Goal: Task Accomplishment & Management: Use online tool/utility

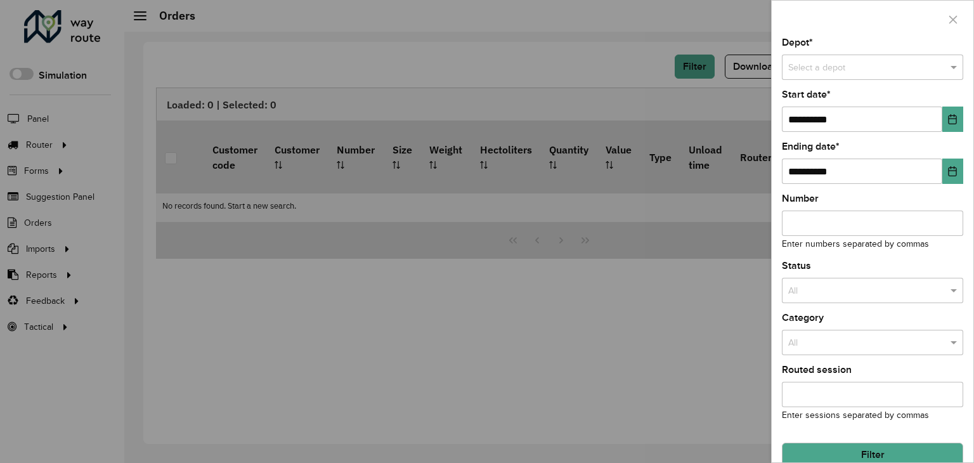
click at [848, 64] on input "text" at bounding box center [859, 68] width 143 height 14
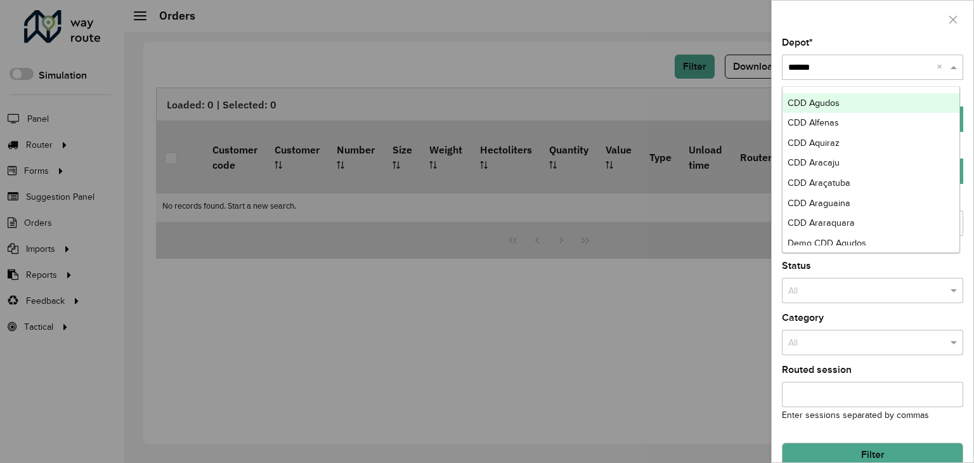
type input "*******"
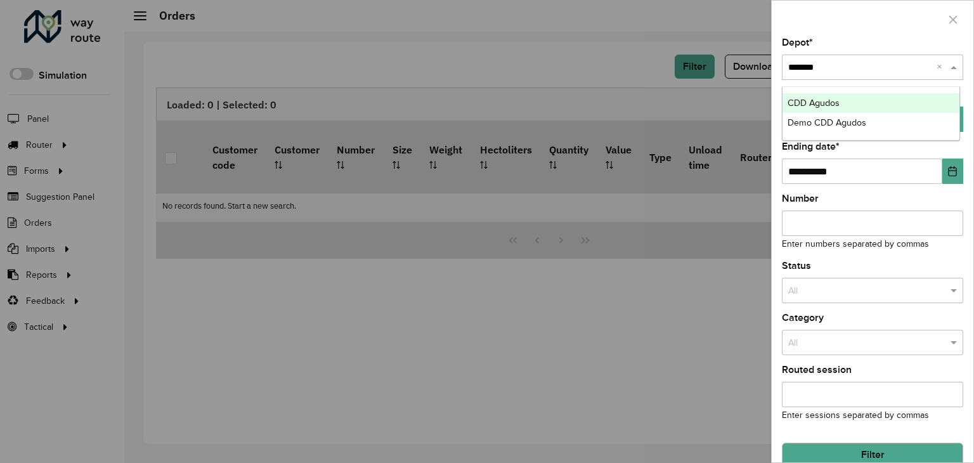
click at [819, 105] on span "CDD Agudos" at bounding box center [814, 103] width 52 height 10
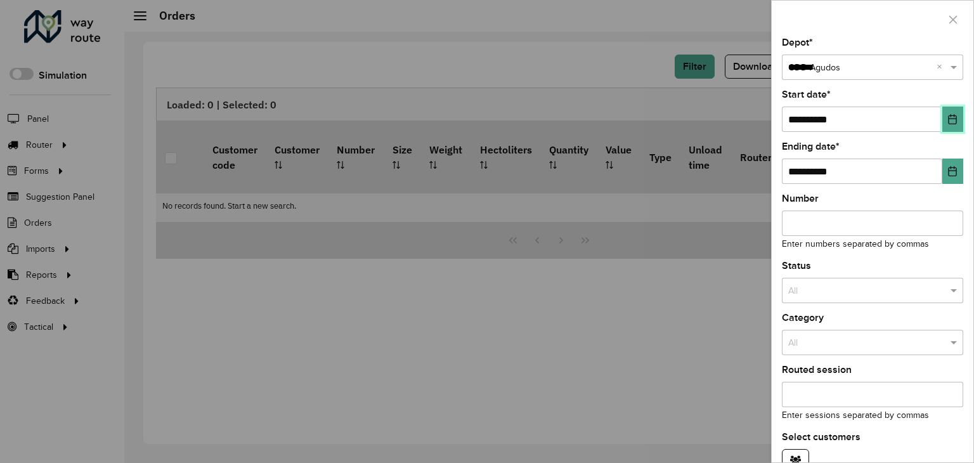
click at [942, 122] on button "Choose Date" at bounding box center [952, 119] width 21 height 25
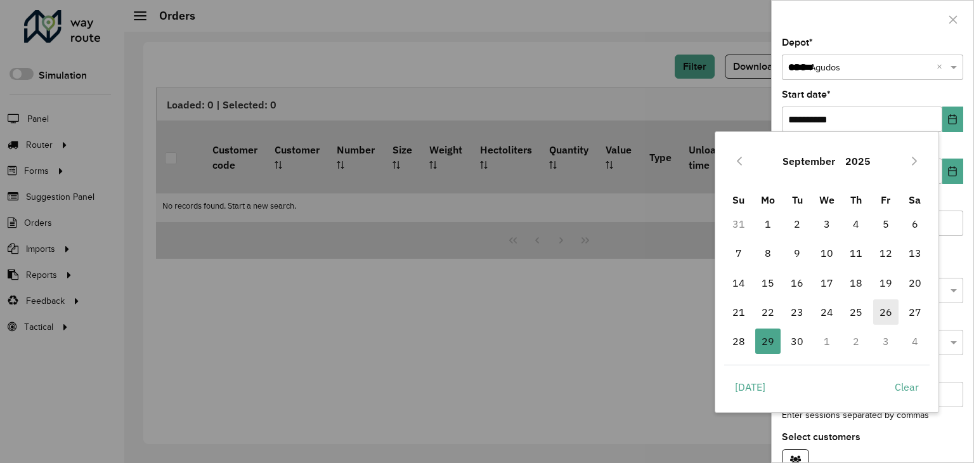
click at [888, 318] on span "26" at bounding box center [885, 311] width 25 height 25
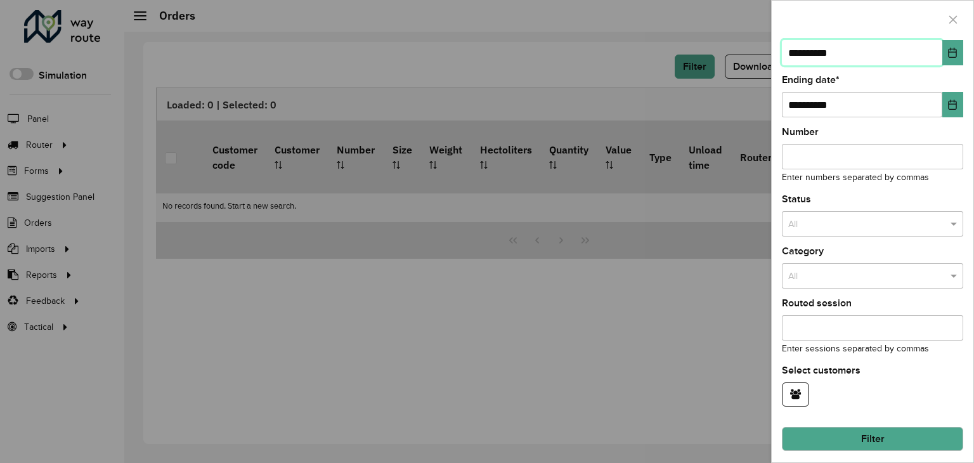
scroll to position [67, 0]
click at [865, 427] on button "Filter" at bounding box center [872, 438] width 181 height 24
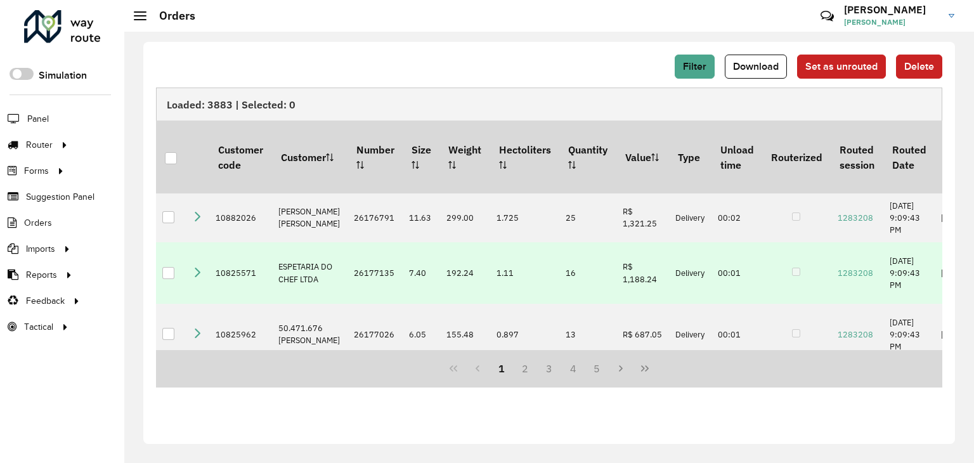
click at [199, 268] on icon at bounding box center [197, 272] width 10 height 10
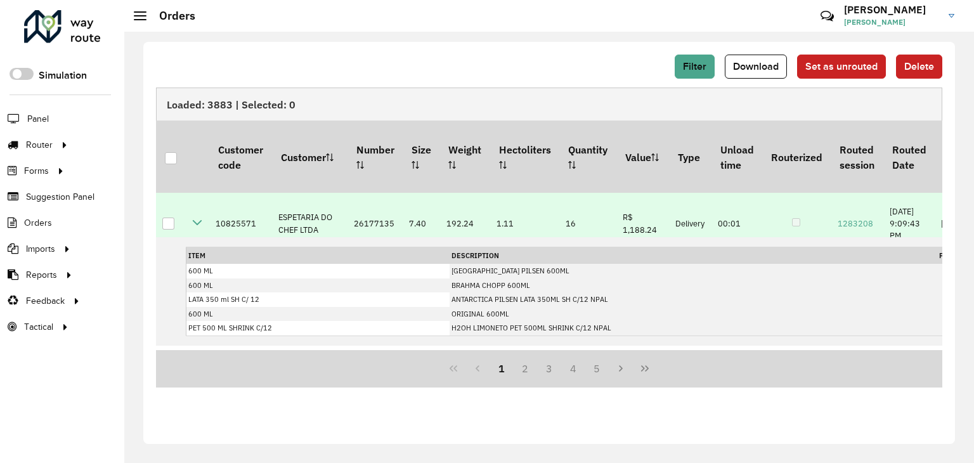
scroll to position [127, 0]
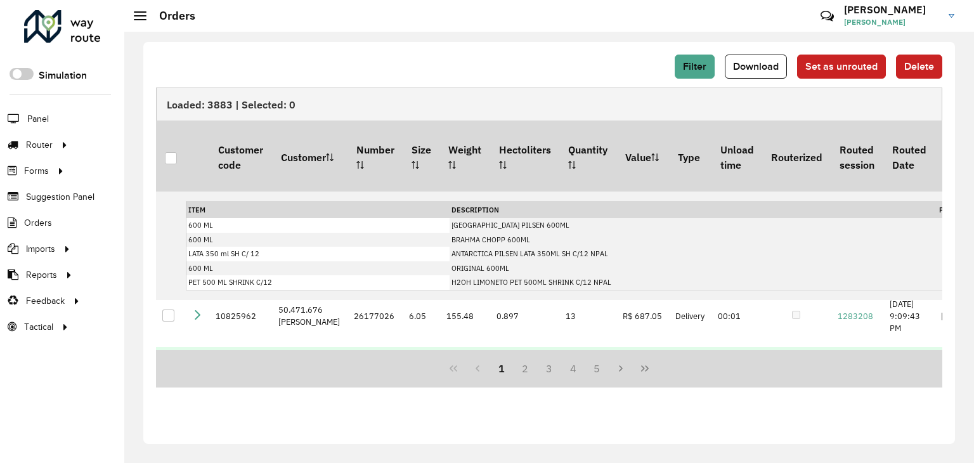
drag, startPoint x: 524, startPoint y: 346, endPoint x: 544, endPoint y: 345, distance: 19.0
click at [544, 347] on td "0.07" at bounding box center [524, 378] width 69 height 62
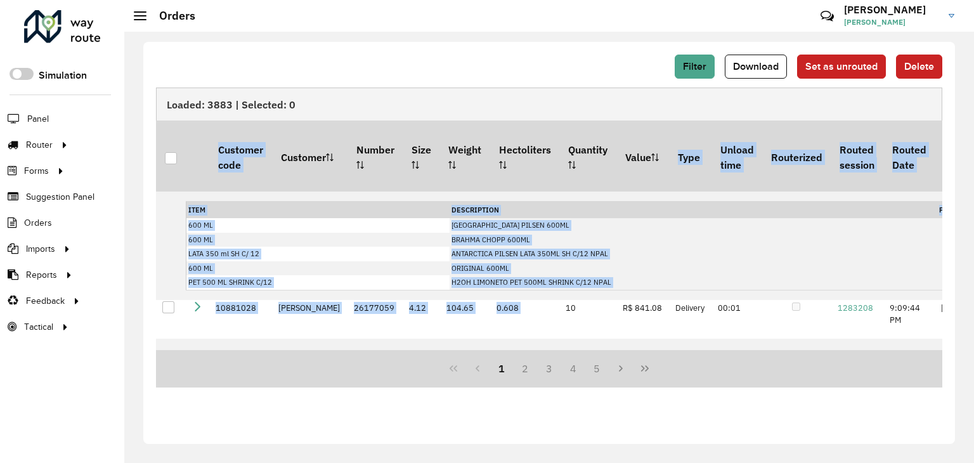
drag, startPoint x: 547, startPoint y: 350, endPoint x: 563, endPoint y: 347, distance: 15.5
click at [563, 347] on div "Loaded: 3883 | Selected: 0 Customer code Customer Number Size Weight Hectoliter…" at bounding box center [549, 238] width 786 height 300
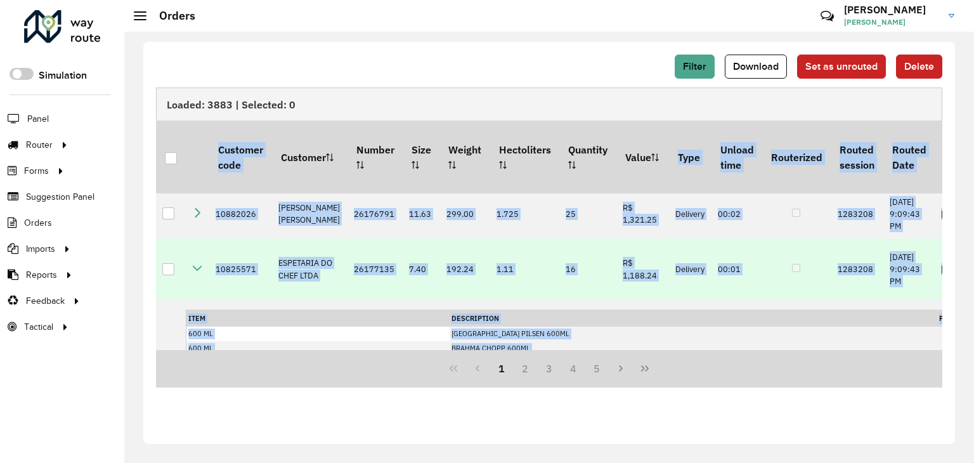
scroll to position [0, 0]
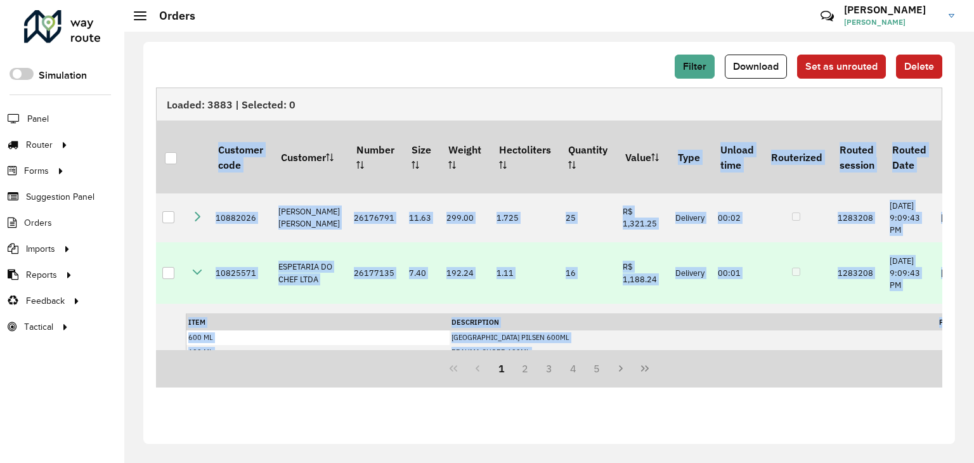
click at [198, 267] on icon at bounding box center [197, 272] width 10 height 10
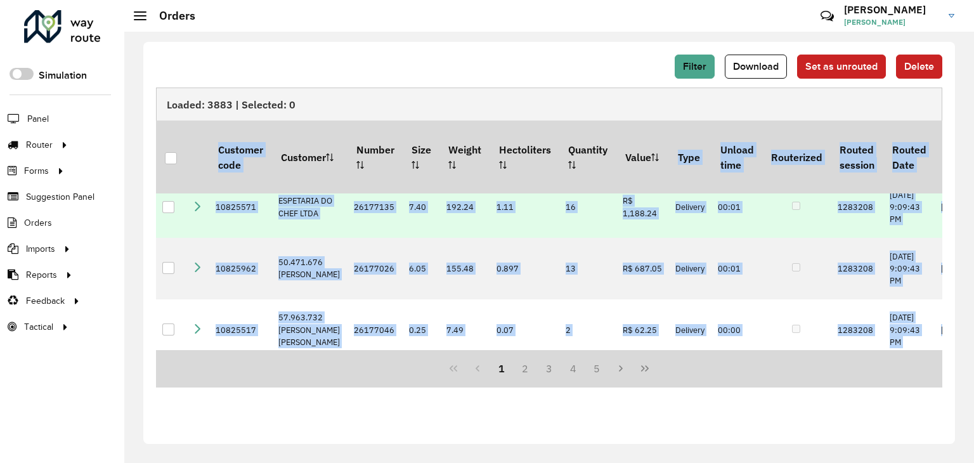
scroll to position [127, 0]
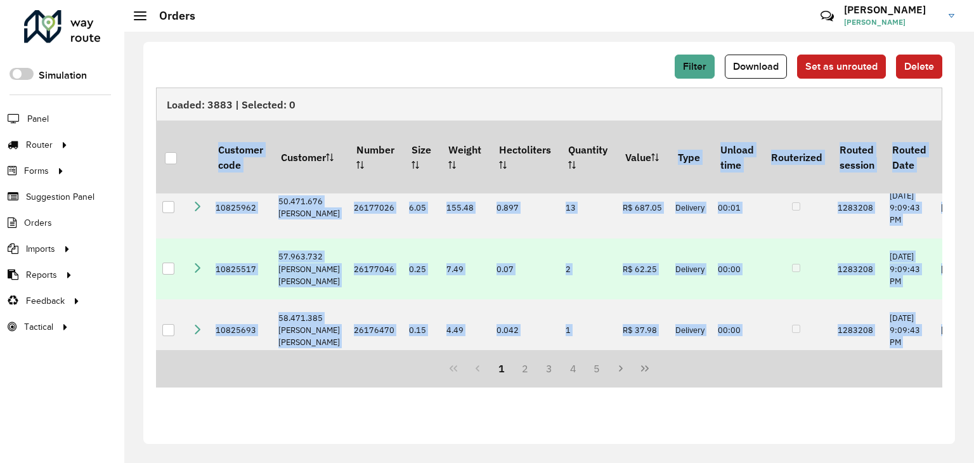
click at [197, 263] on icon at bounding box center [197, 268] width 10 height 10
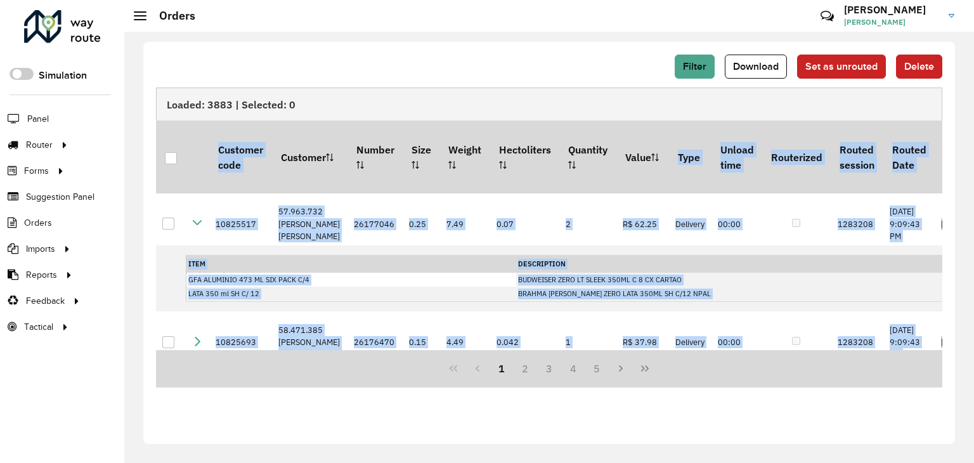
scroll to position [254, 0]
